Goal: Register for event/course

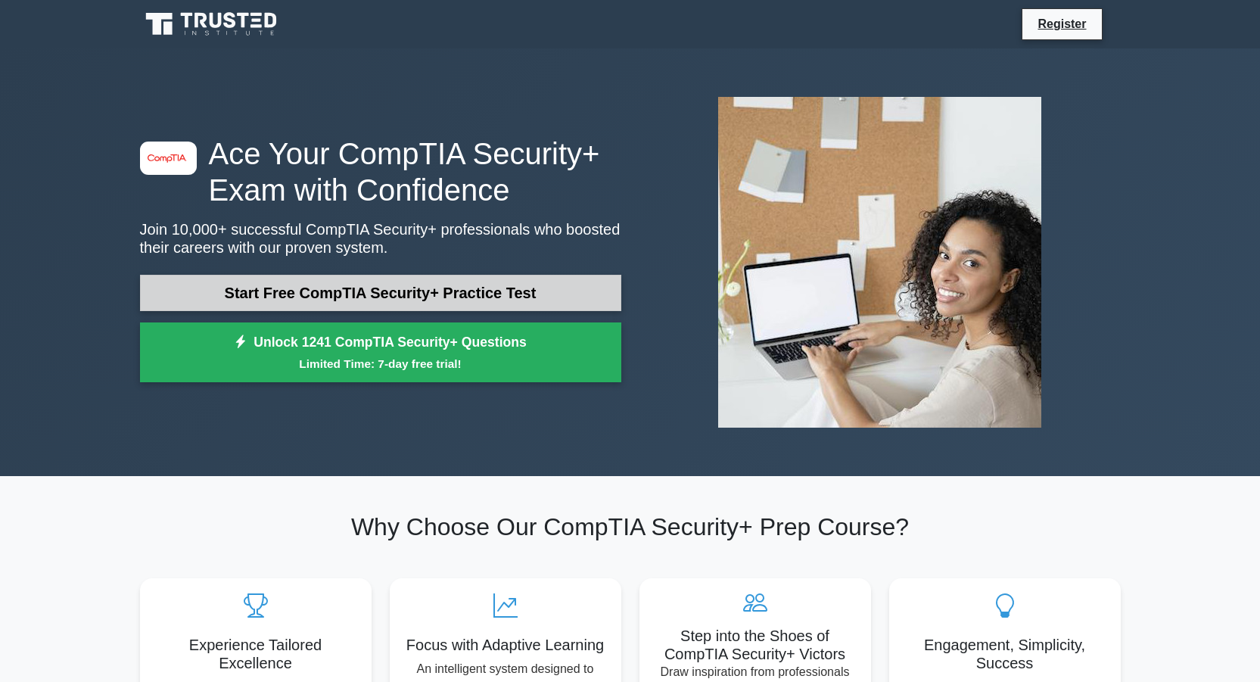
click at [478, 299] on link "Start Free CompTIA Security+ Practice Test" at bounding box center [380, 293] width 481 height 36
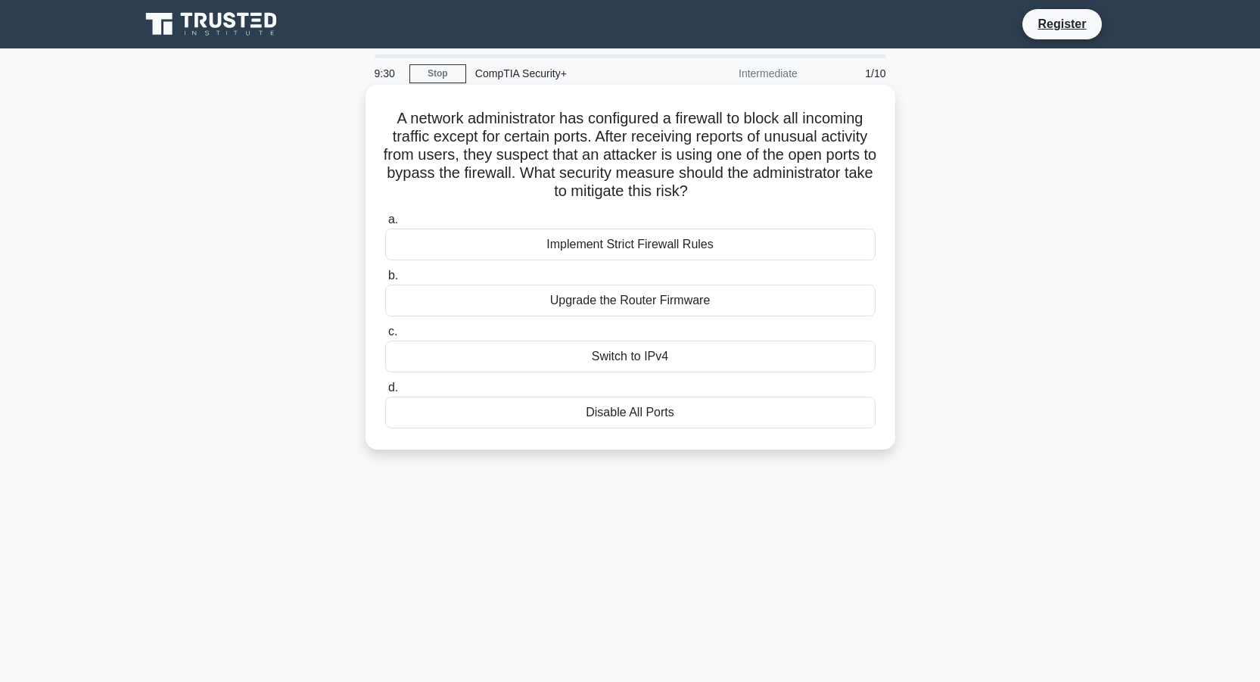
click at [643, 410] on div "Disable All Ports" at bounding box center [630, 413] width 490 height 32
click at [385, 393] on input "d. Disable All Ports" at bounding box center [385, 388] width 0 height 10
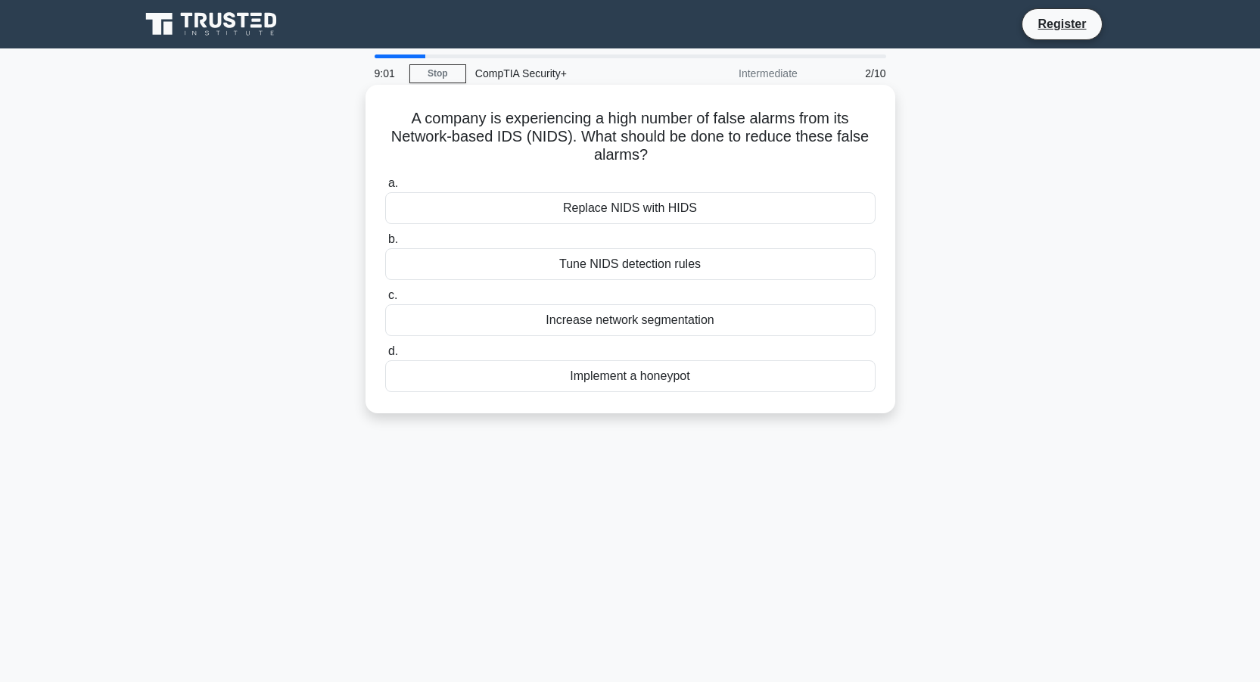
click at [673, 380] on div "Implement a honeypot" at bounding box center [630, 376] width 490 height 32
click at [385, 357] on input "d. Implement a honeypot" at bounding box center [385, 352] width 0 height 10
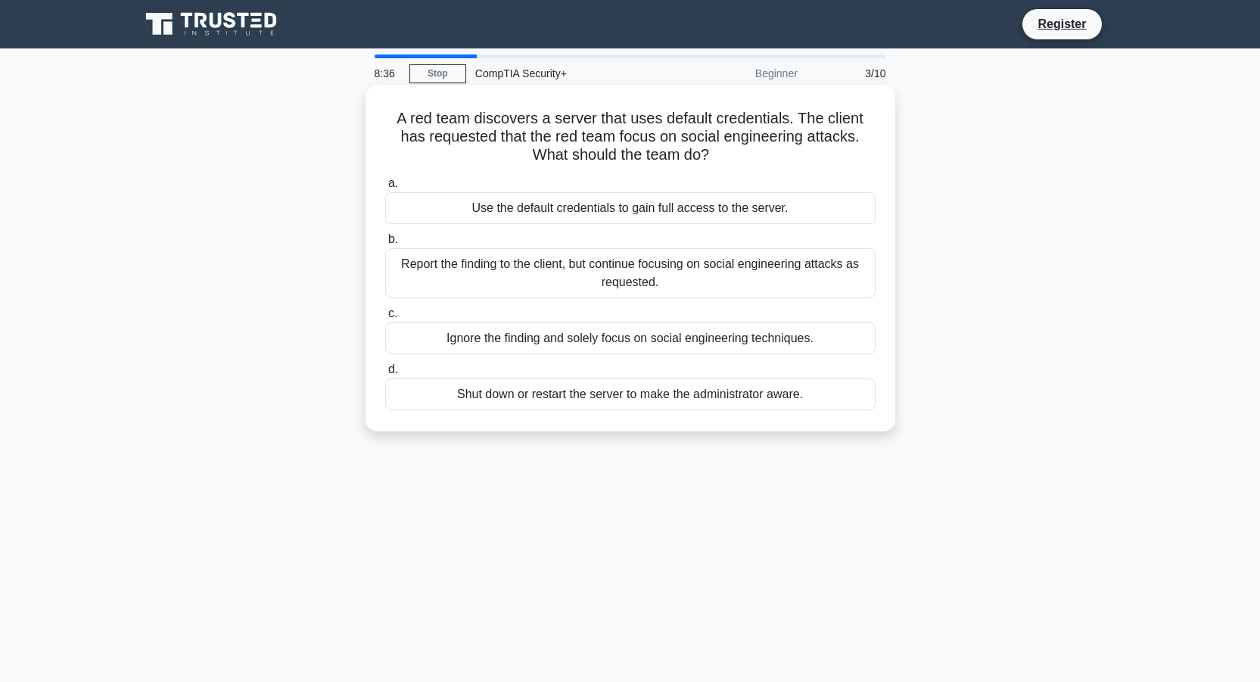
click at [518, 263] on div "Report the finding to the client, but continue focusing on social engineering a…" at bounding box center [630, 273] width 490 height 50
click at [385, 244] on input "b. Report the finding to the client, but continue focusing on social engineerin…" at bounding box center [385, 240] width 0 height 10
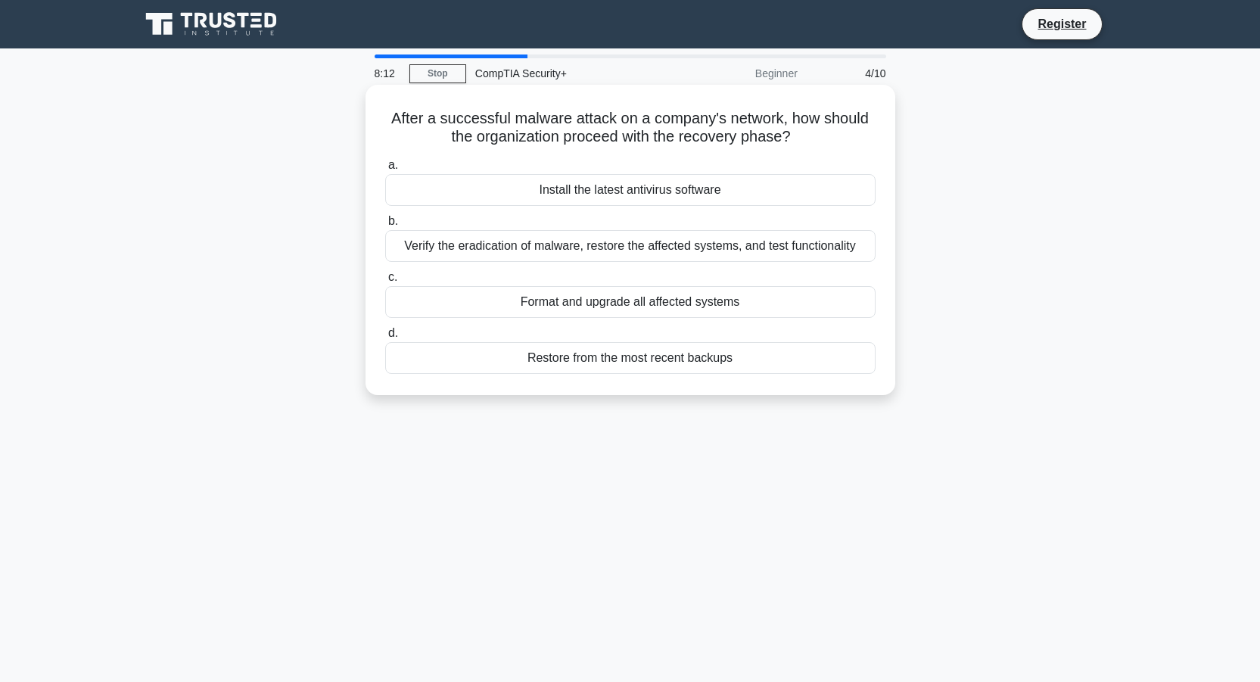
click at [670, 251] on div "Verify the eradication of malware, restore the affected systems, and test funct…" at bounding box center [630, 246] width 490 height 32
click at [385, 226] on input "b. Verify the eradication of malware, restore the affected systems, and test fu…" at bounding box center [385, 221] width 0 height 10
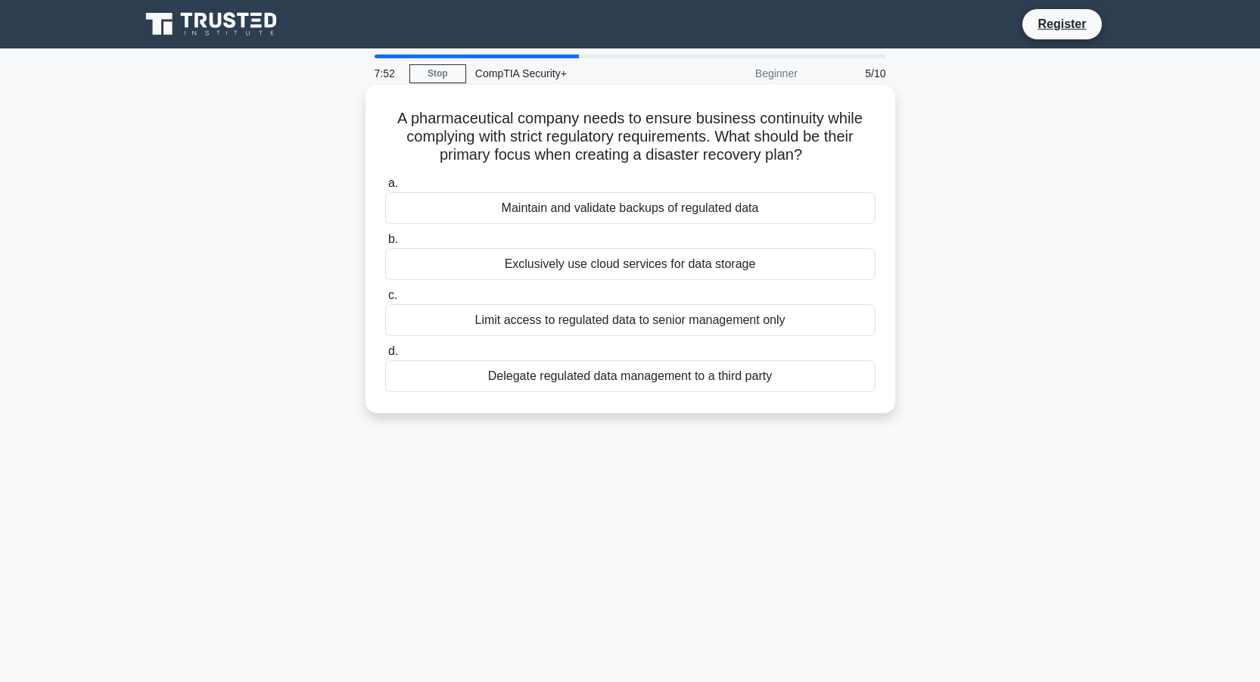
click at [649, 213] on div "Maintain and validate backups of regulated data" at bounding box center [630, 208] width 490 height 32
click at [385, 188] on input "a. Maintain and validate backups of regulated data" at bounding box center [385, 184] width 0 height 10
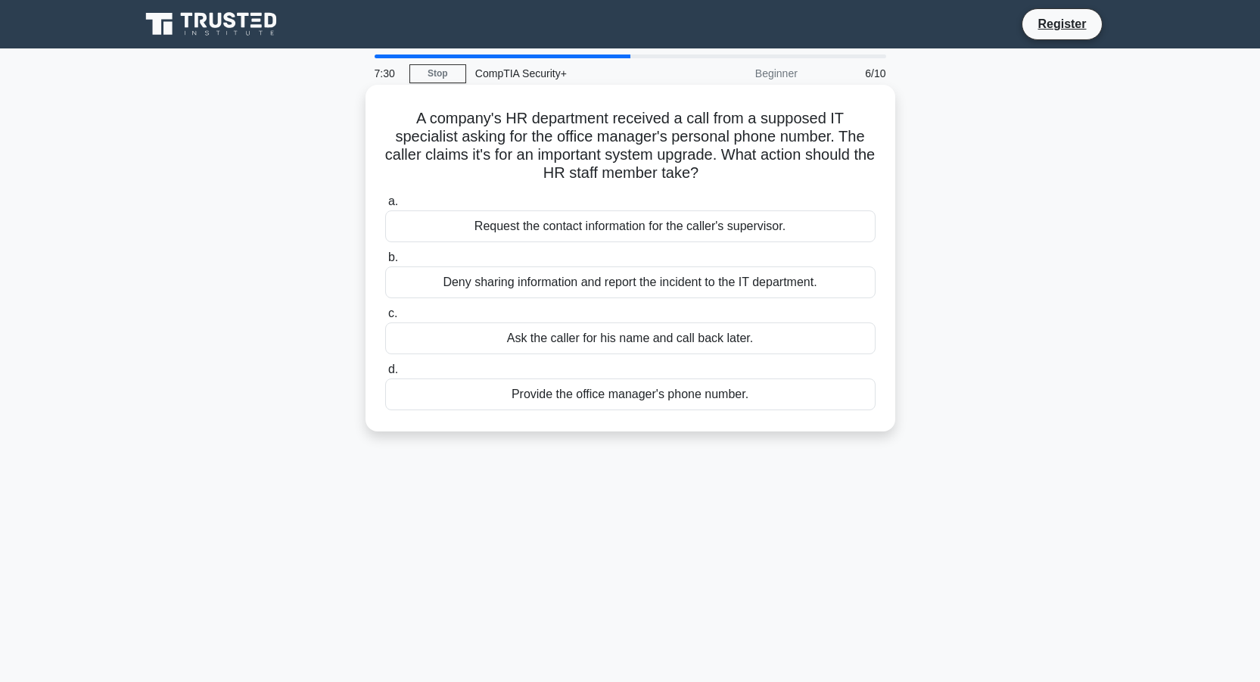
click at [671, 282] on div "Deny sharing information and report the incident to the IT department." at bounding box center [630, 282] width 490 height 32
click at [385, 263] on input "b. Deny sharing information and report the incident to the IT department." at bounding box center [385, 258] width 0 height 10
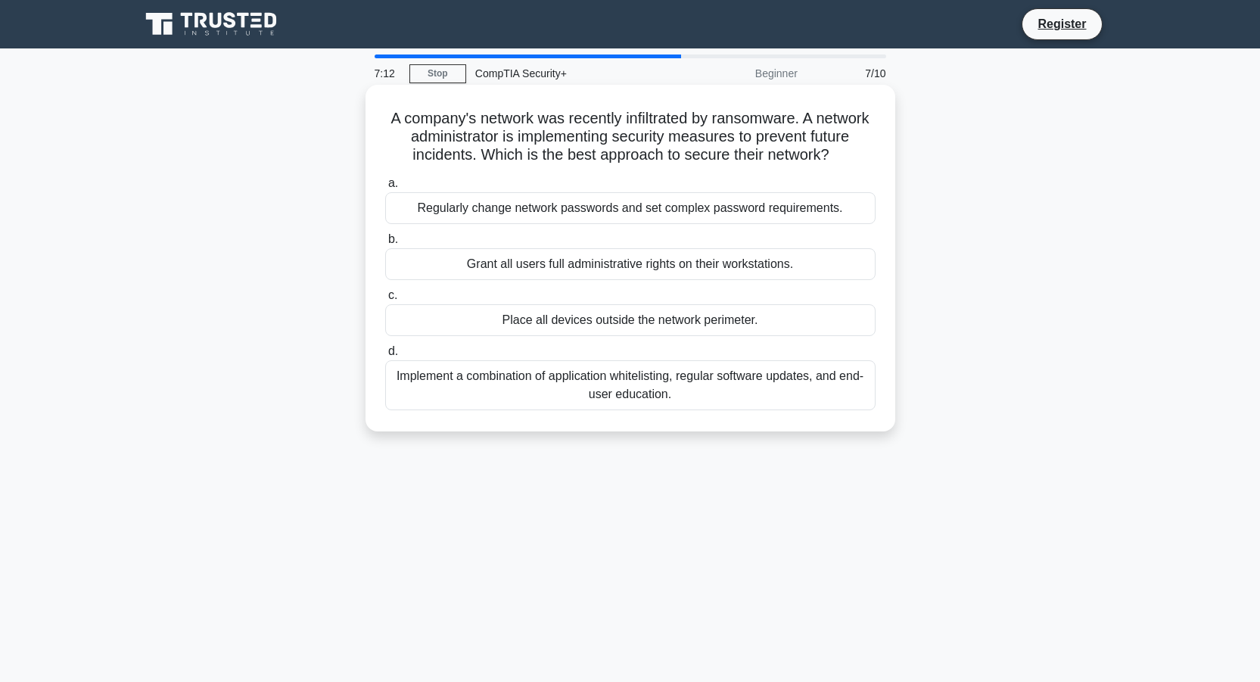
click at [653, 400] on div "Implement a combination of application whitelisting, regular software updates, …" at bounding box center [630, 385] width 490 height 50
click at [385, 357] on input "d. Implement a combination of application whitelisting, regular software update…" at bounding box center [385, 352] width 0 height 10
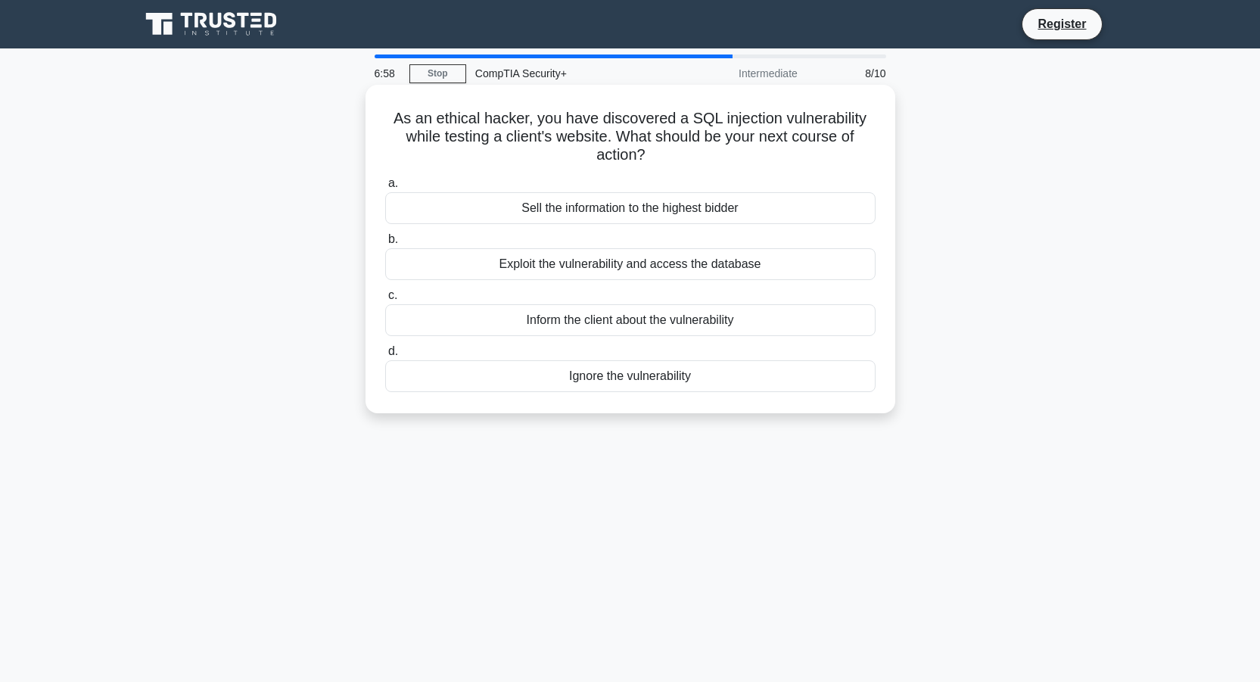
click at [701, 322] on div "Inform the client about the vulnerability" at bounding box center [630, 320] width 490 height 32
click at [385, 300] on input "c. Inform the client about the vulnerability" at bounding box center [385, 296] width 0 height 10
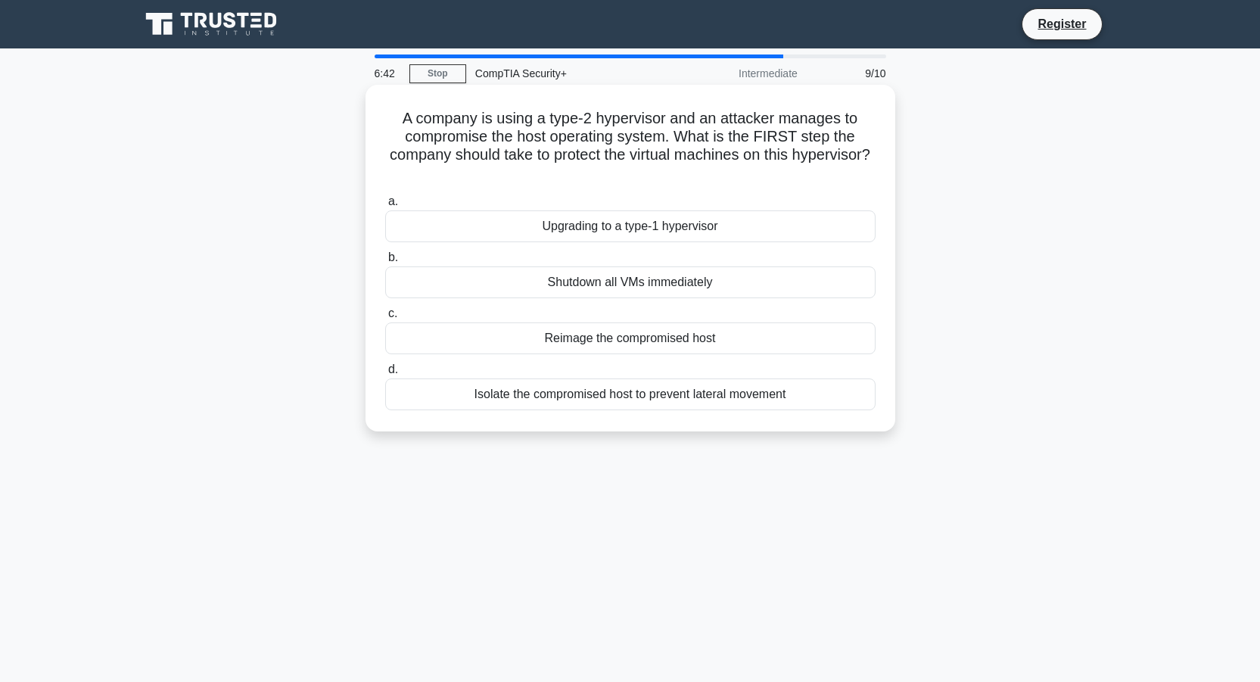
click at [696, 394] on div "Isolate the compromised host to prevent lateral movement" at bounding box center [630, 394] width 490 height 32
click at [385, 375] on input "d. Isolate the compromised host to prevent lateral movement" at bounding box center [385, 370] width 0 height 10
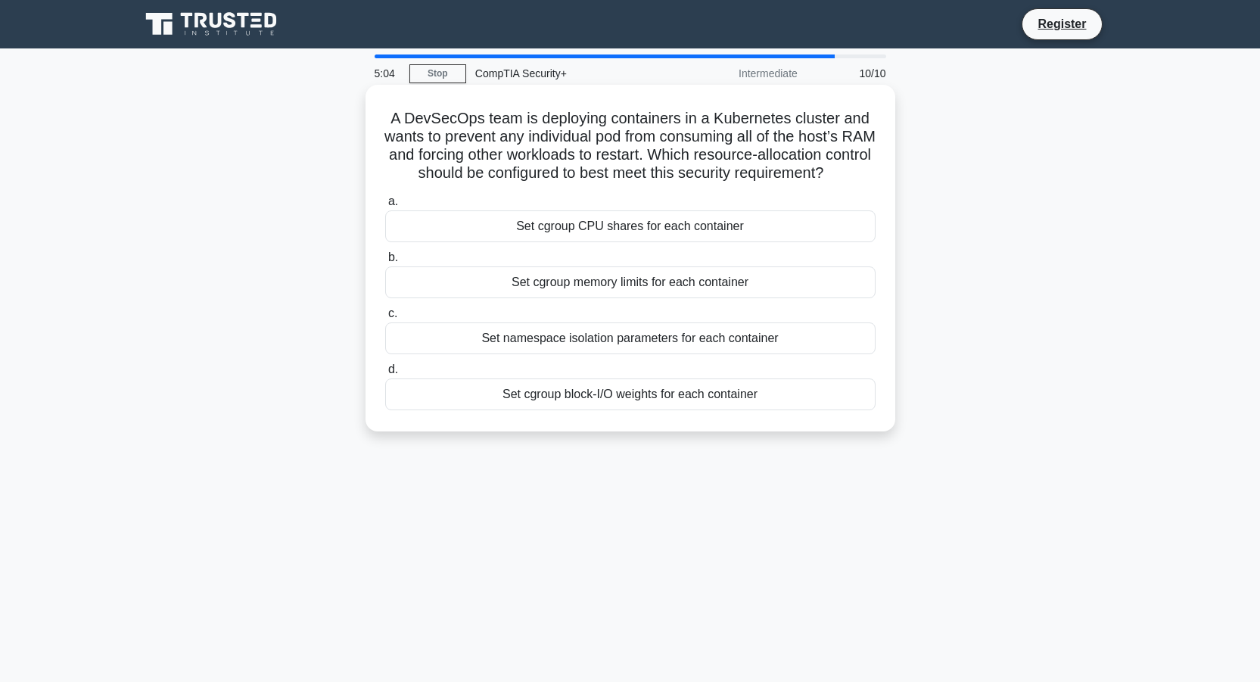
click at [660, 298] on div "Set cgroup memory limits for each container" at bounding box center [630, 282] width 490 height 32
click at [385, 263] on input "b. Set cgroup memory limits for each container" at bounding box center [385, 258] width 0 height 10
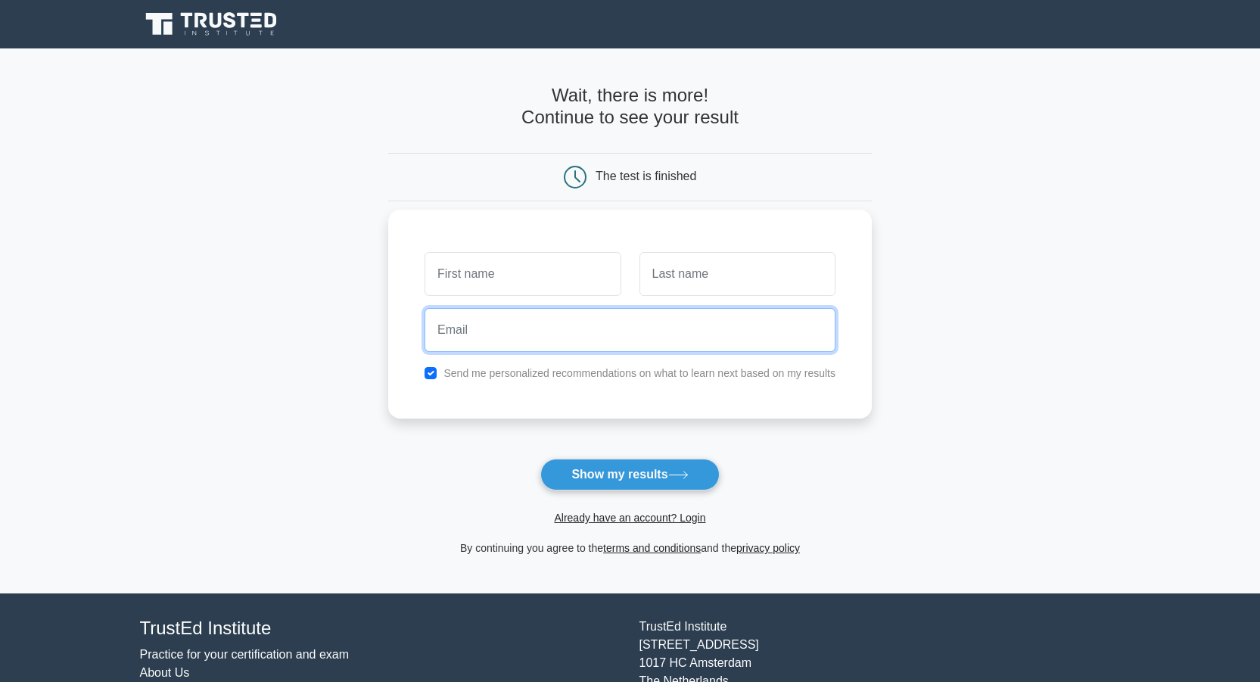
click at [715, 330] on input "email" at bounding box center [630, 330] width 411 height 44
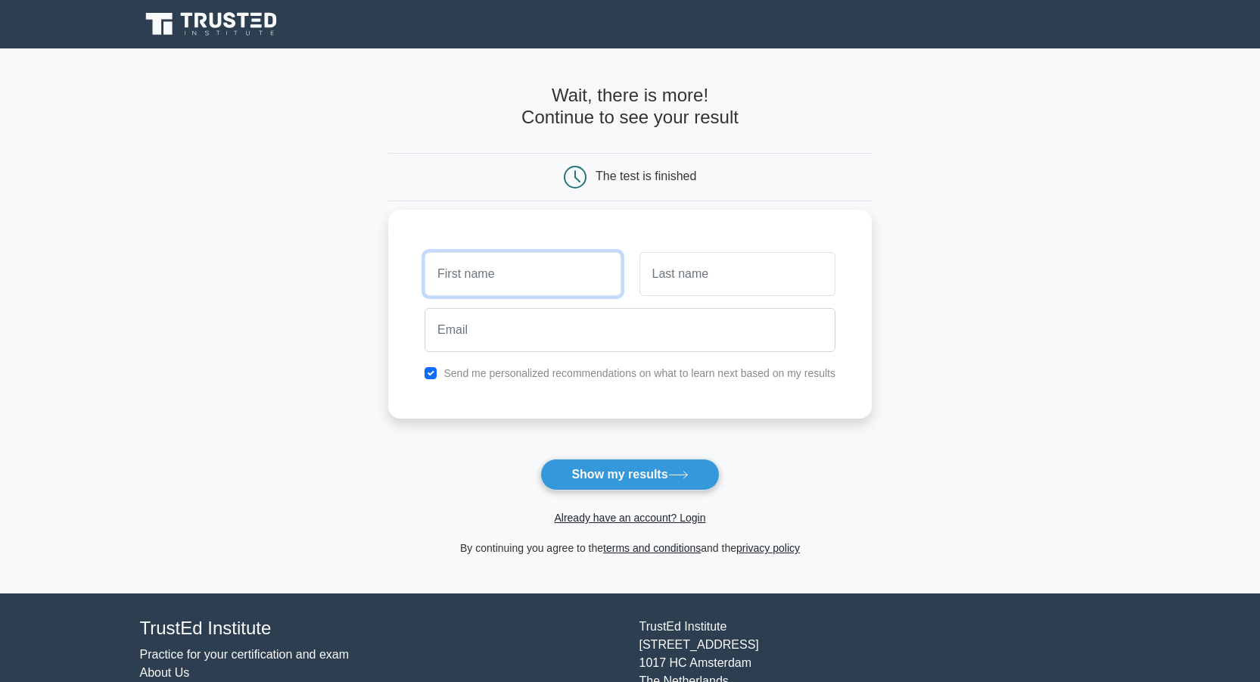
click at [489, 280] on input "text" at bounding box center [523, 274] width 196 height 44
type input "[PERSON_NAME]"
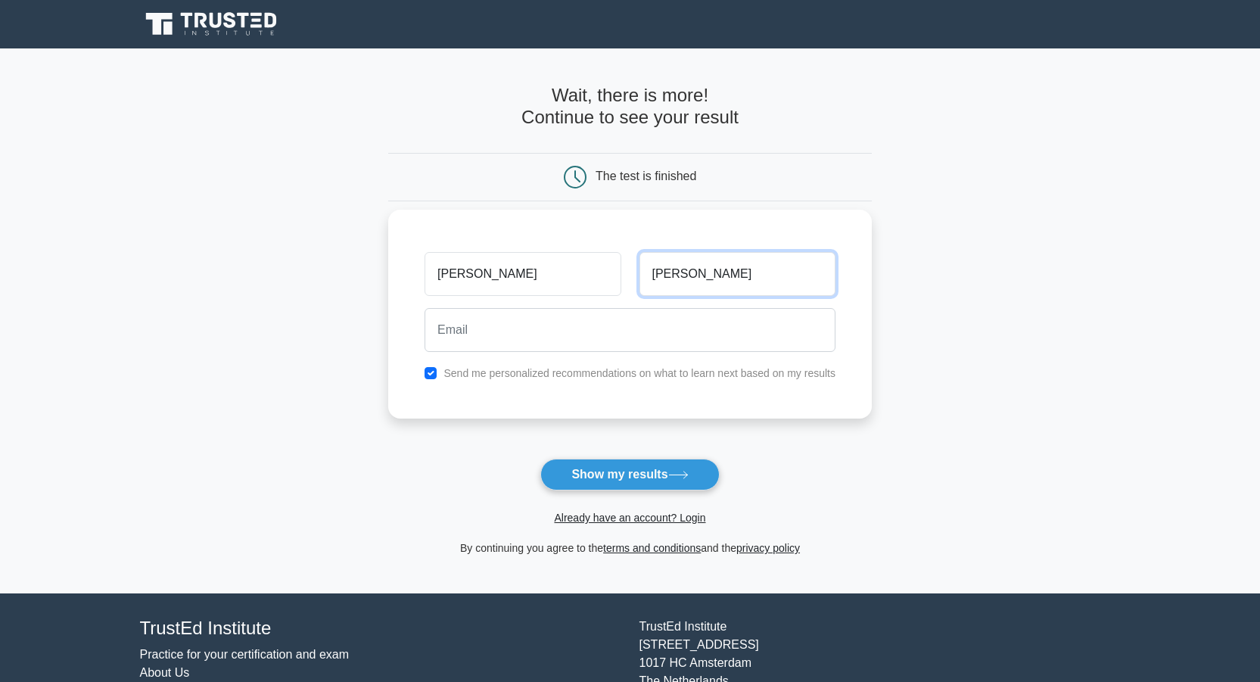
type input "Aquino"
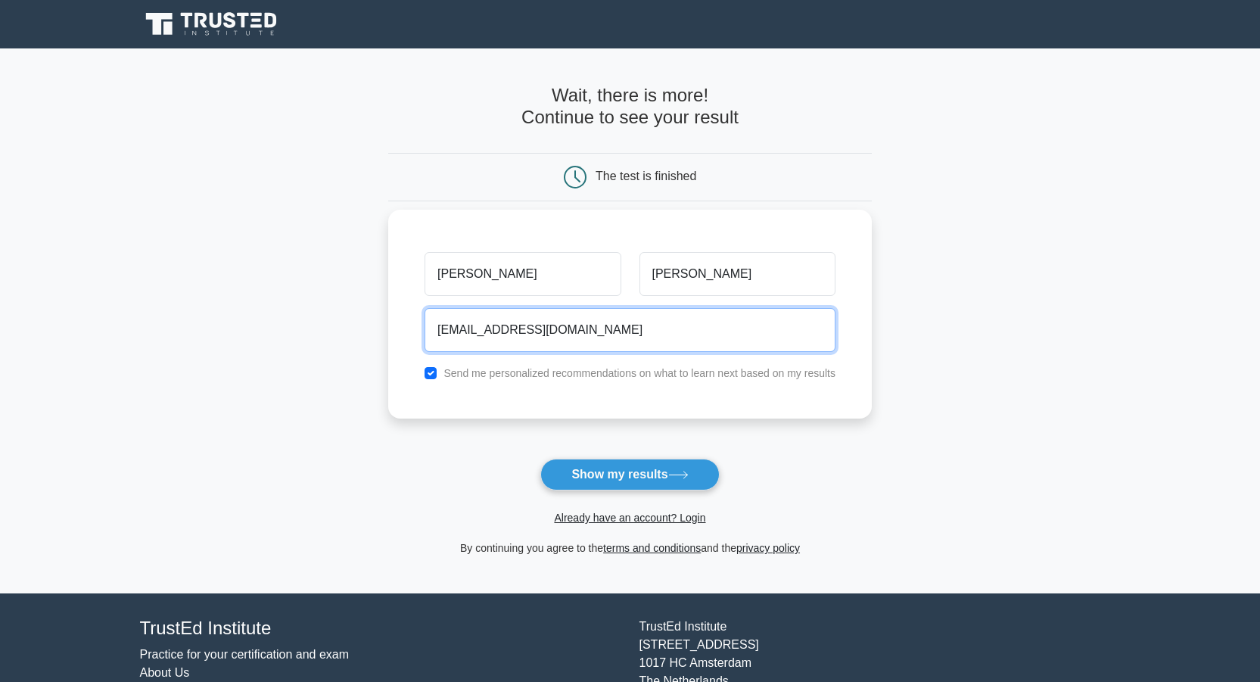
type input "aquino_inc@hotmail.com"
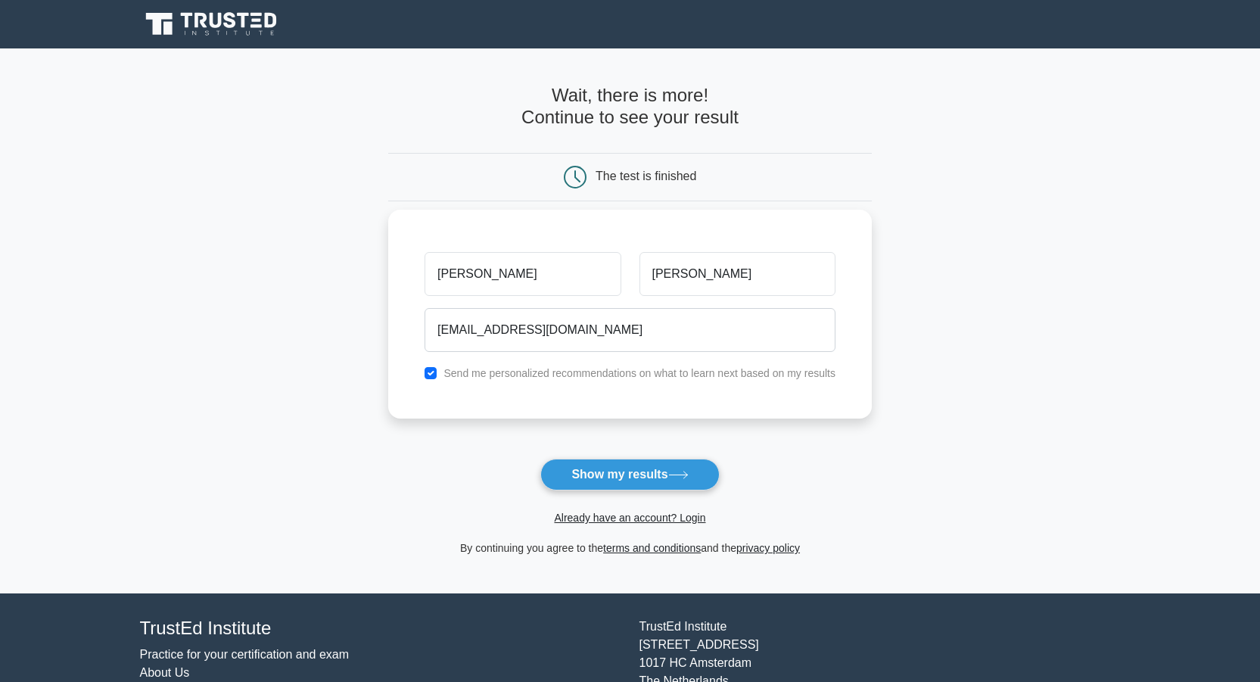
click at [504, 379] on label "Send me personalized recommendations on what to learn next based on my results" at bounding box center [640, 373] width 392 height 12
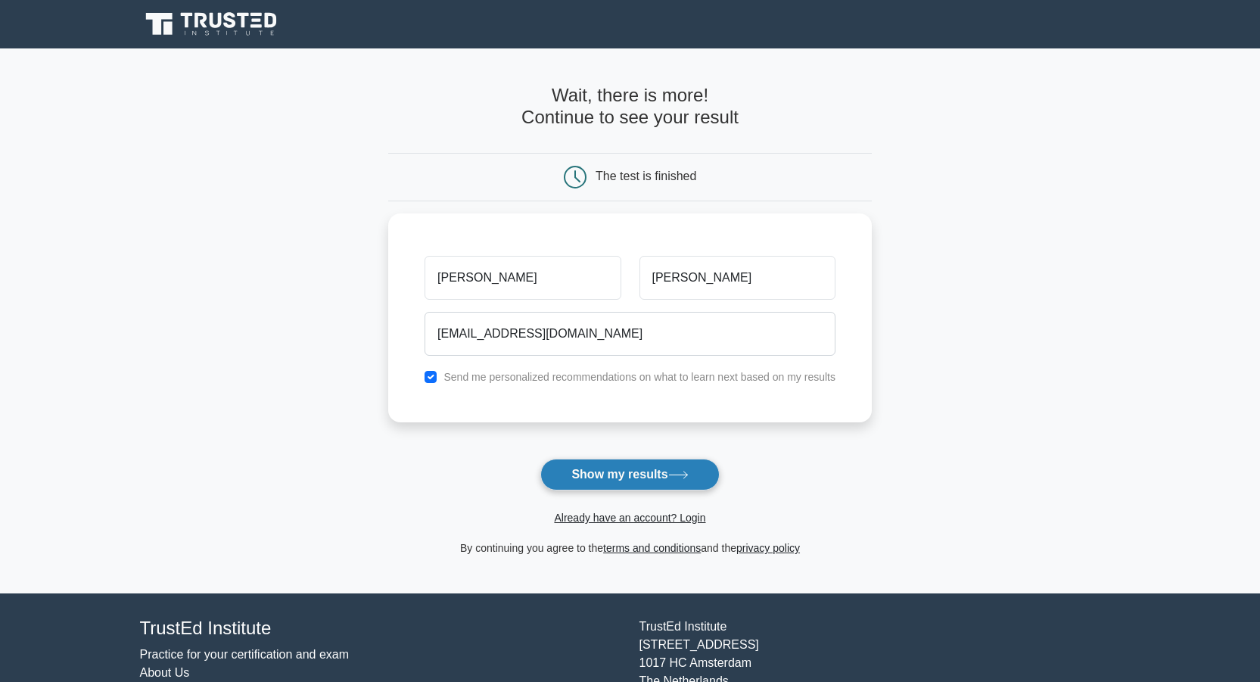
click at [581, 462] on button "Show my results" at bounding box center [629, 475] width 179 height 32
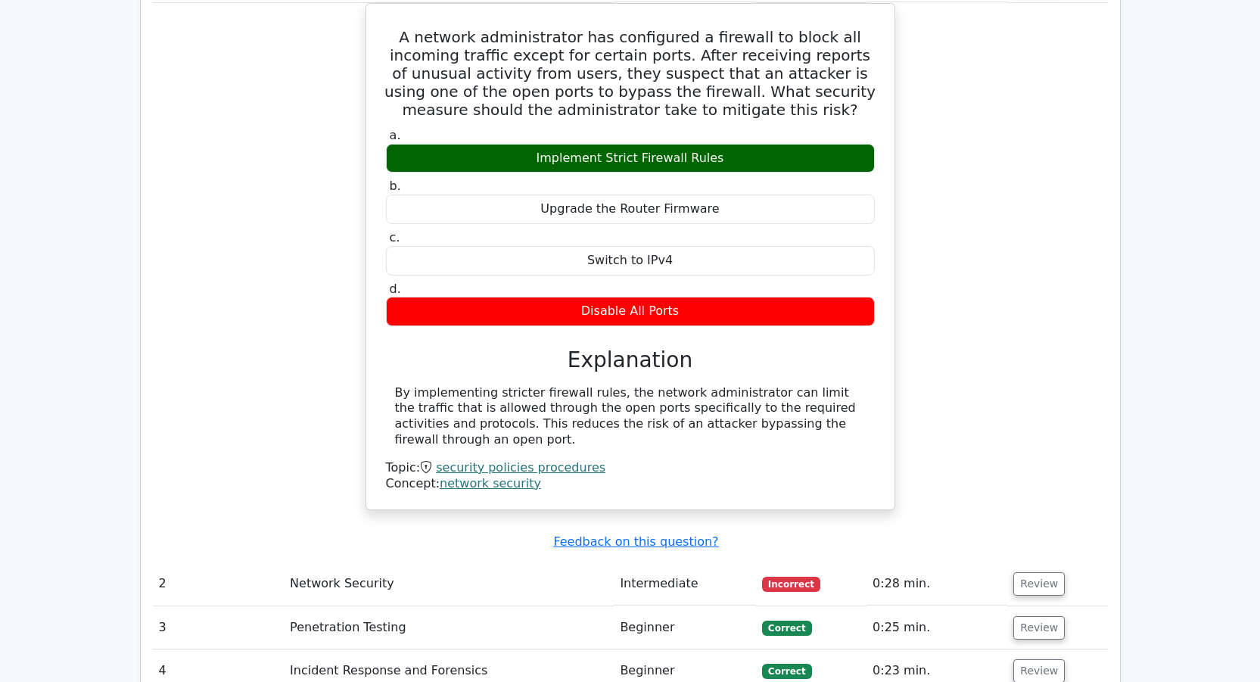
scroll to position [1157, 0]
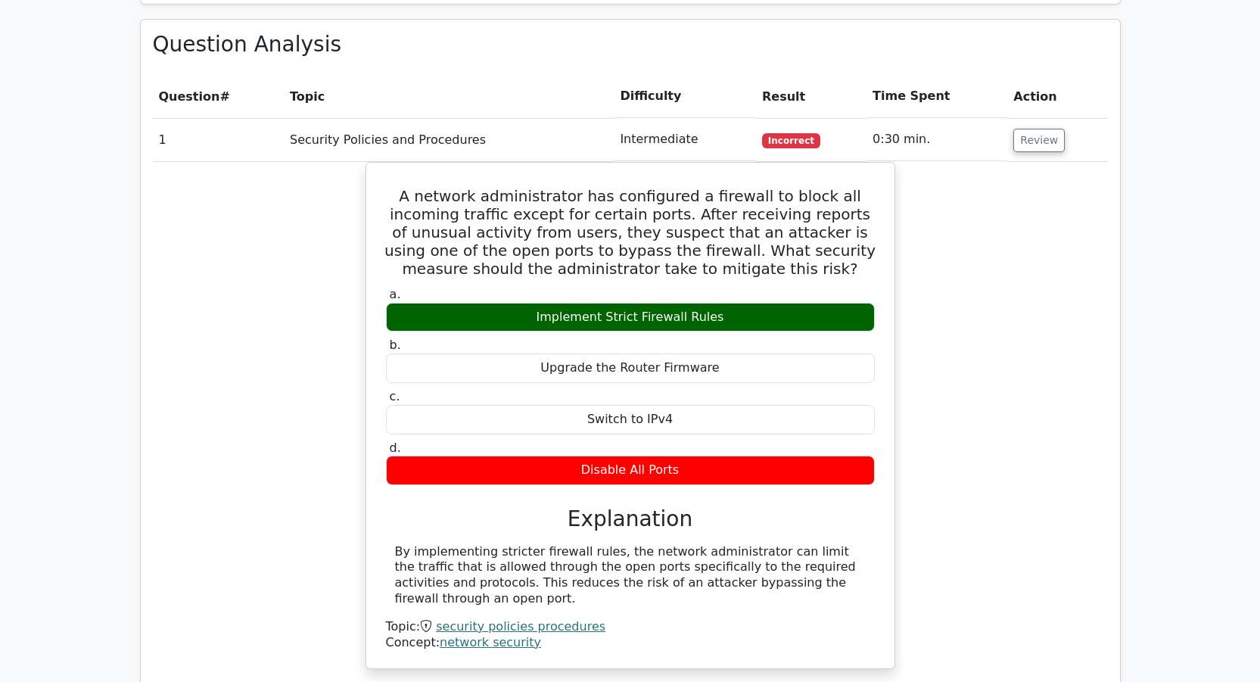
click at [982, 306] on div "A network administrator has configured a firewall to block all incoming traffic…" at bounding box center [630, 425] width 955 height 526
